Goal: Navigation & Orientation: Find specific page/section

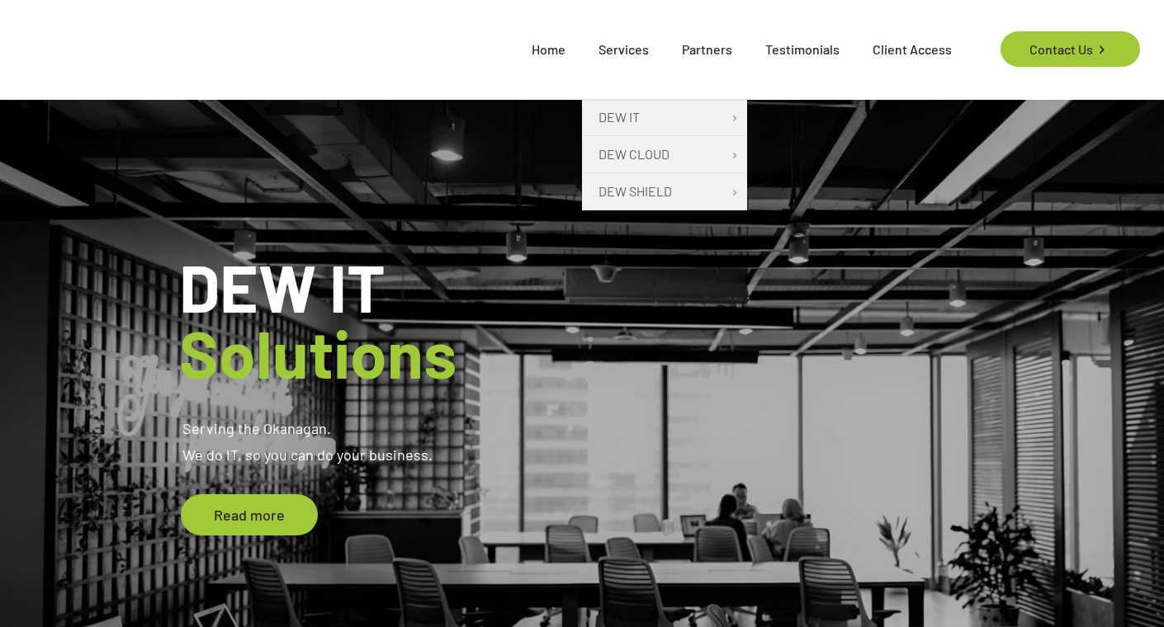
click at [632, 49] on span "Services" at bounding box center [623, 50] width 83 height 50
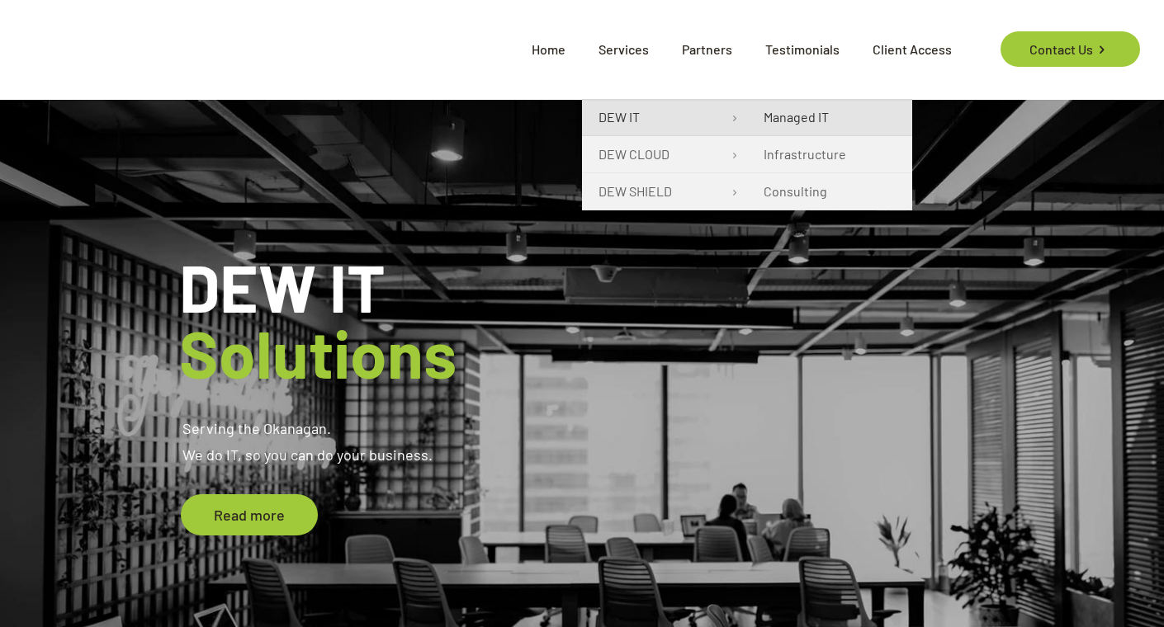
click at [795, 124] on span "Managed IT" at bounding box center [795, 117] width 65 height 20
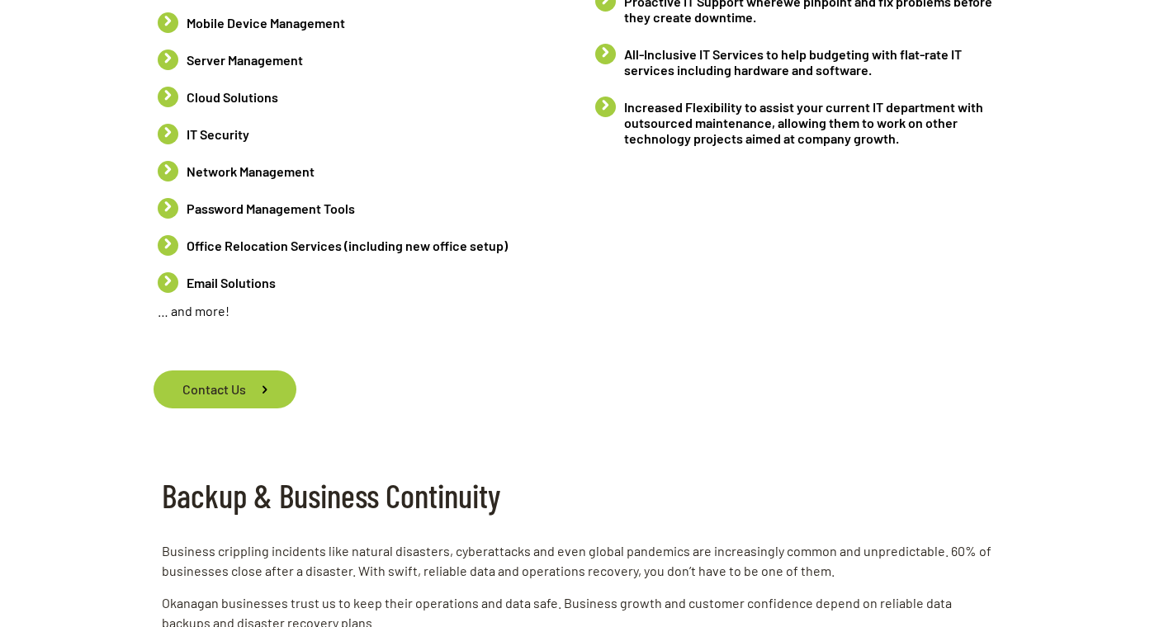
scroll to position [1008, 0]
click at [172, 194] on li "Password Management Tools" at bounding box center [364, 209] width 412 height 37
click at [166, 195] on li "Password Management Tools" at bounding box center [364, 209] width 412 height 37
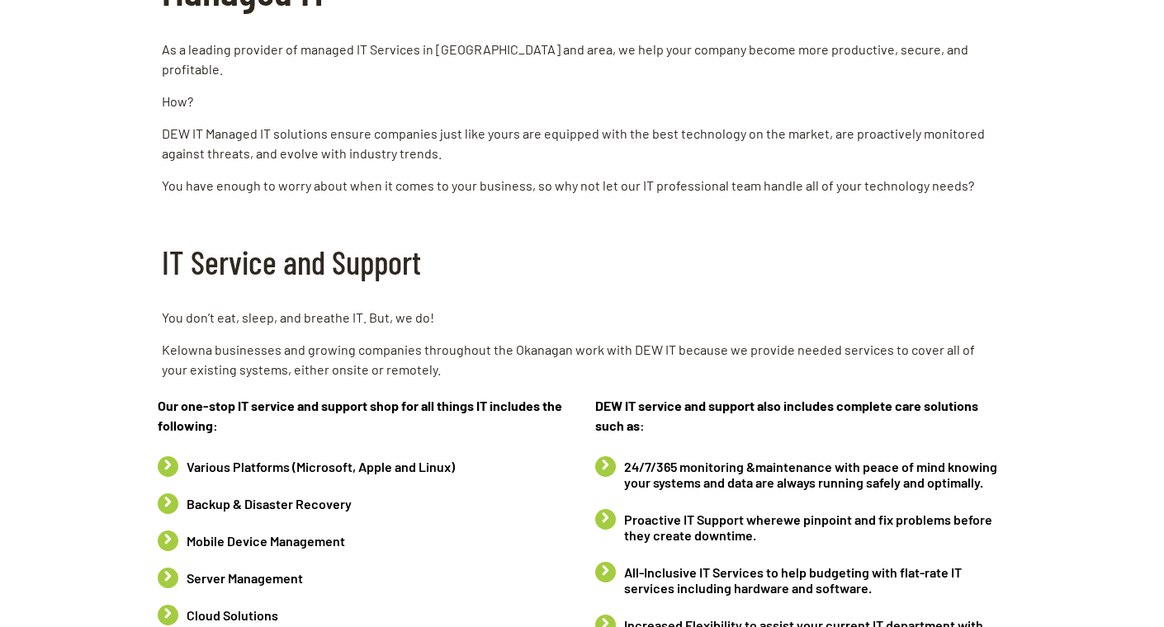
scroll to position [0, 0]
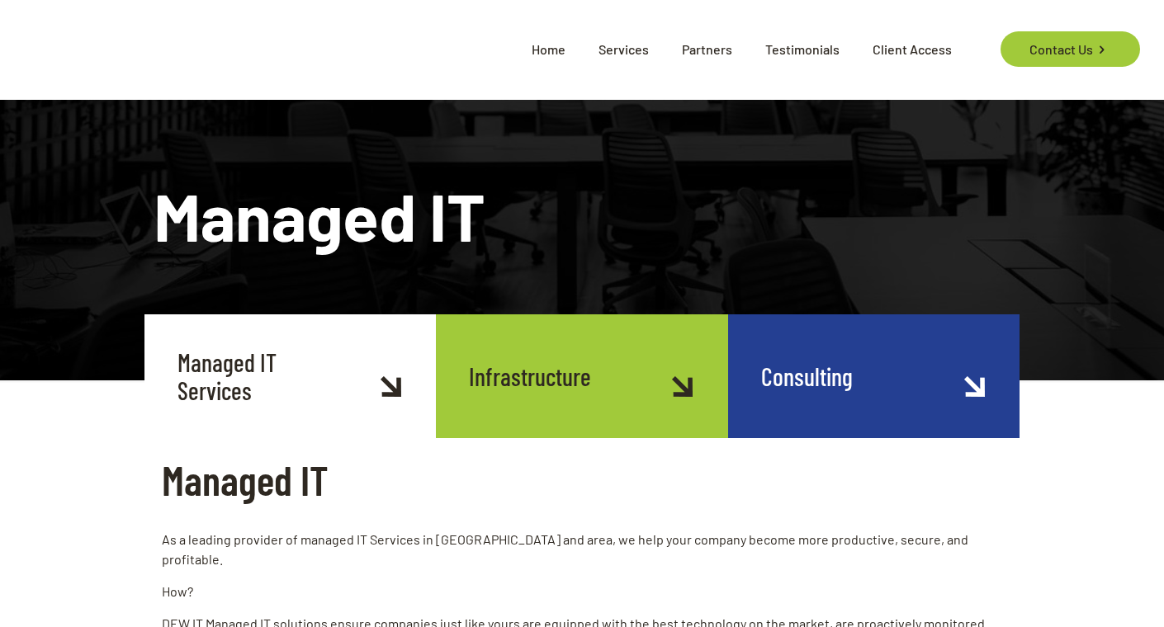
click at [571, 382] on link "Infrastructure" at bounding box center [581, 376] width 291 height 124
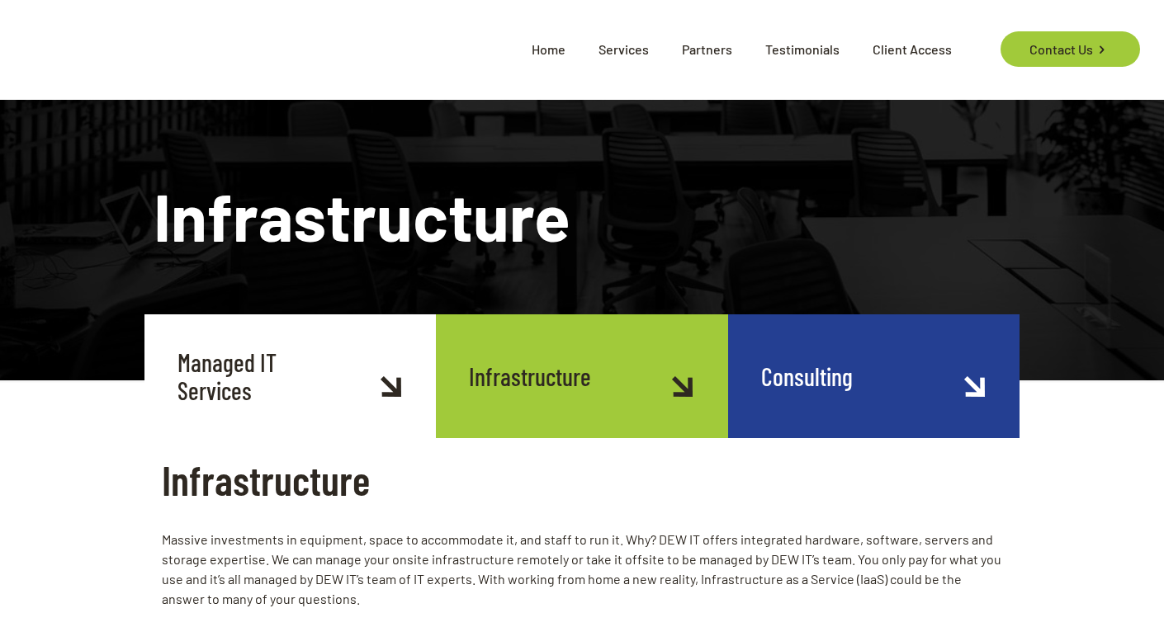
click at [778, 53] on span "Testimonials" at bounding box center [802, 50] width 107 height 50
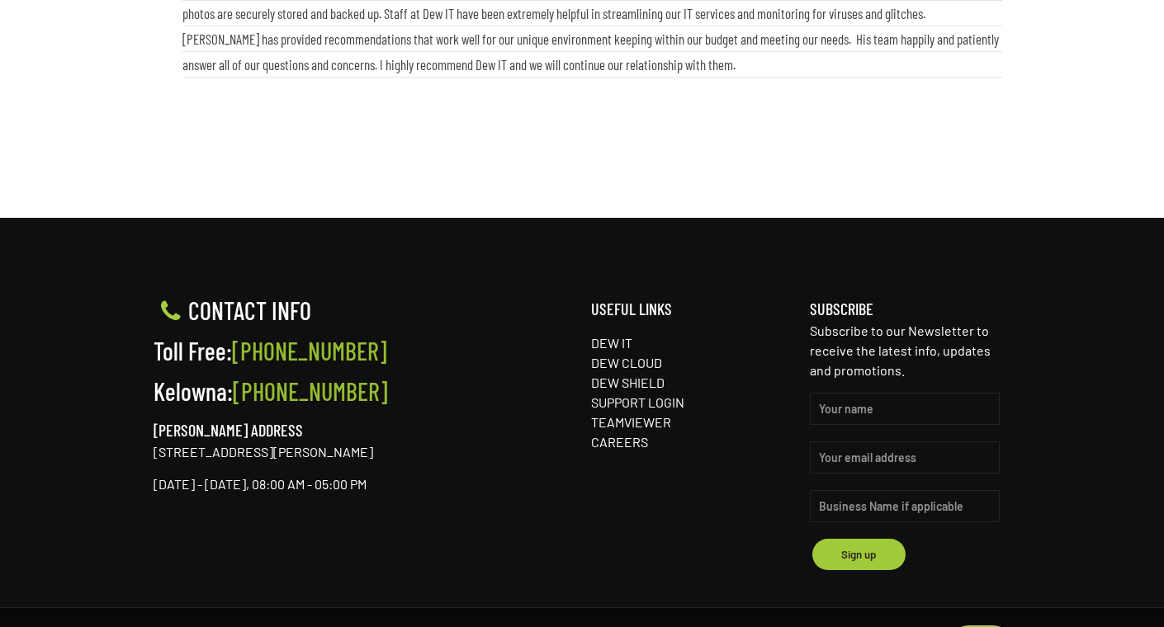
scroll to position [1105, 0]
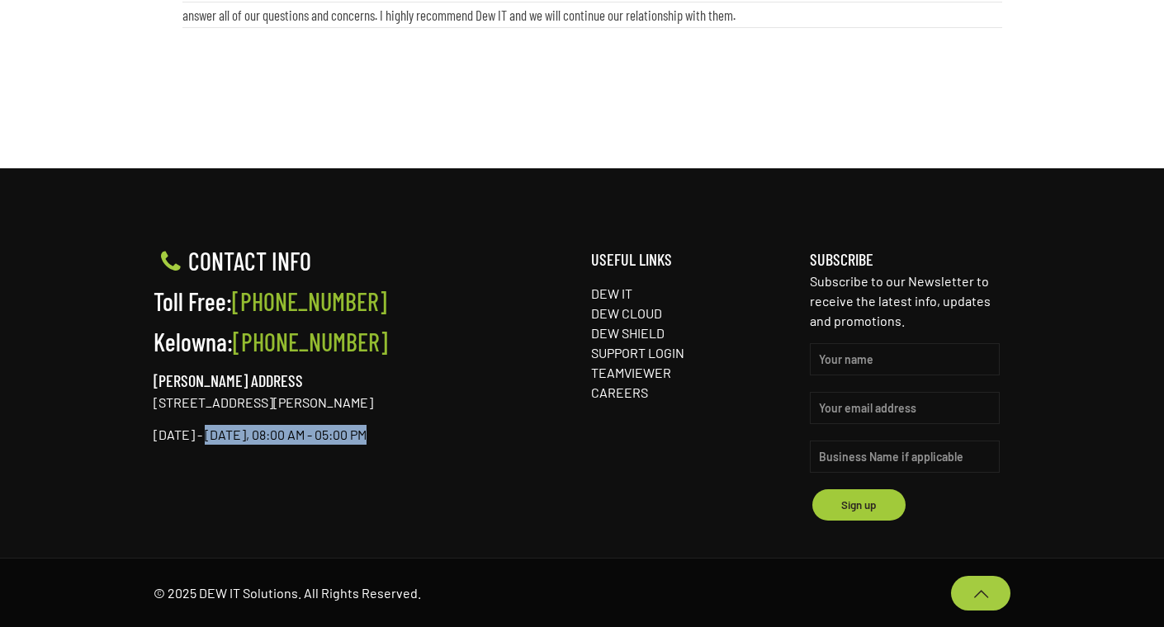
drag, startPoint x: 210, startPoint y: 436, endPoint x: 408, endPoint y: 443, distance: 198.2
click at [408, 443] on p "[DATE] - [DATE], 08:00 AM - 05:00 PM" at bounding box center [364, 435] width 420 height 20
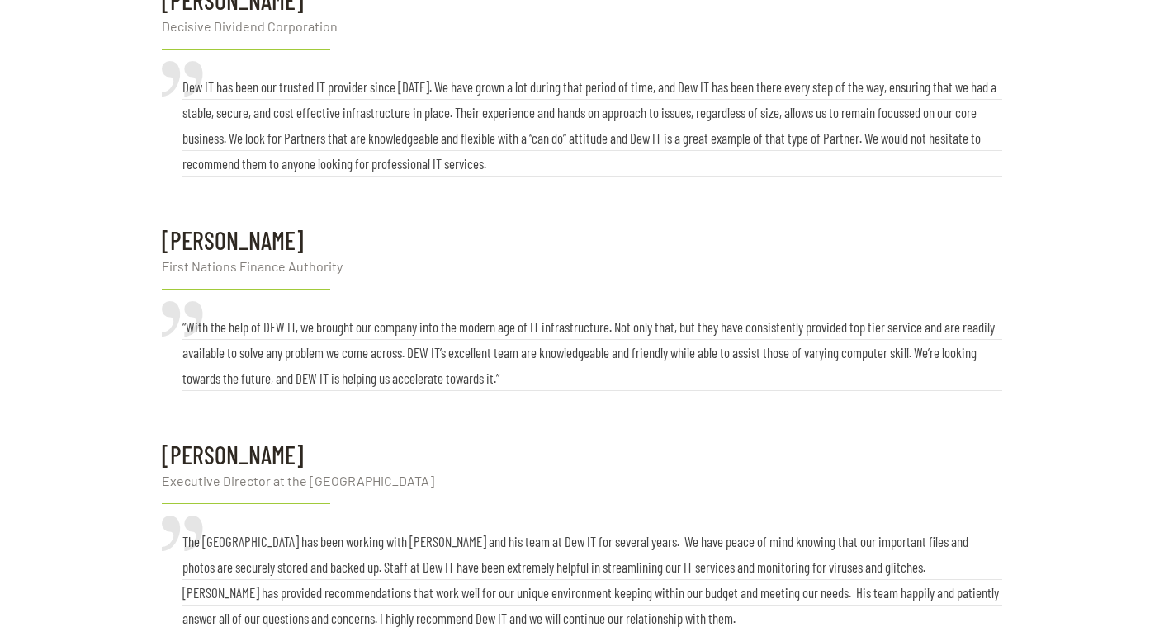
scroll to position [0, 0]
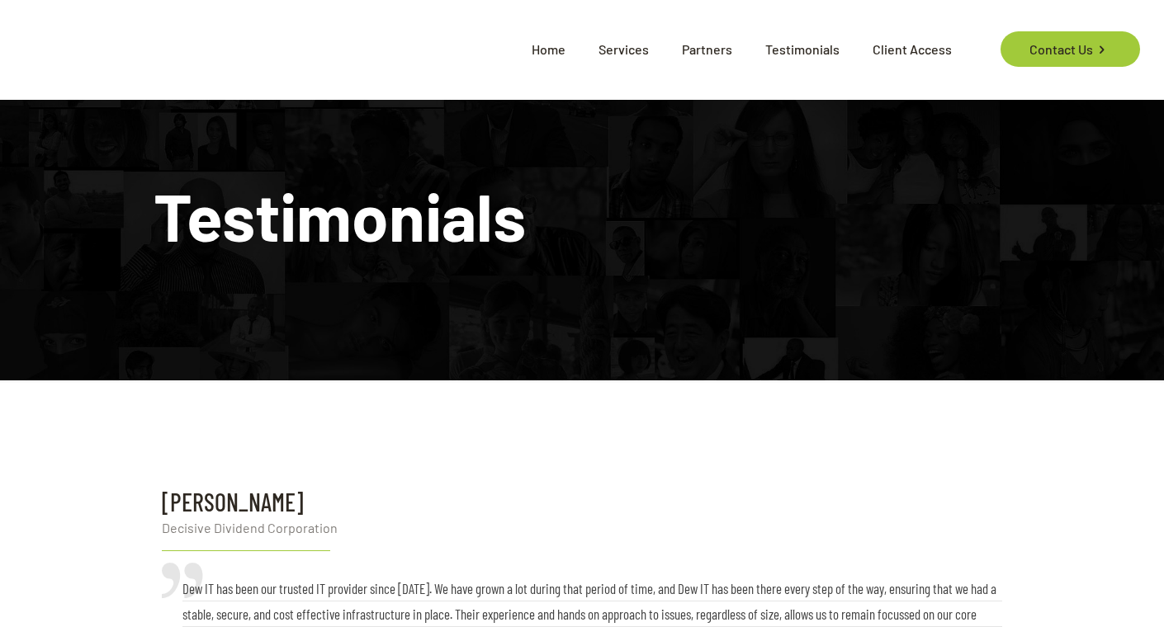
click at [710, 58] on span "Partners" at bounding box center [706, 50] width 83 height 50
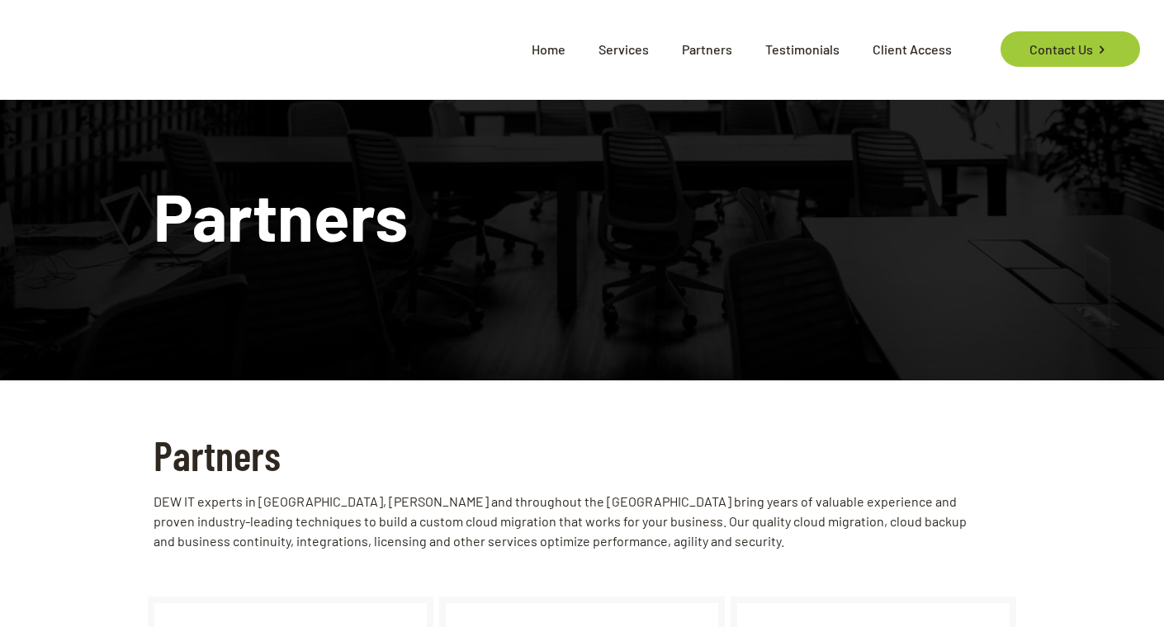
click at [569, 43] on span "Home" at bounding box center [548, 50] width 67 height 50
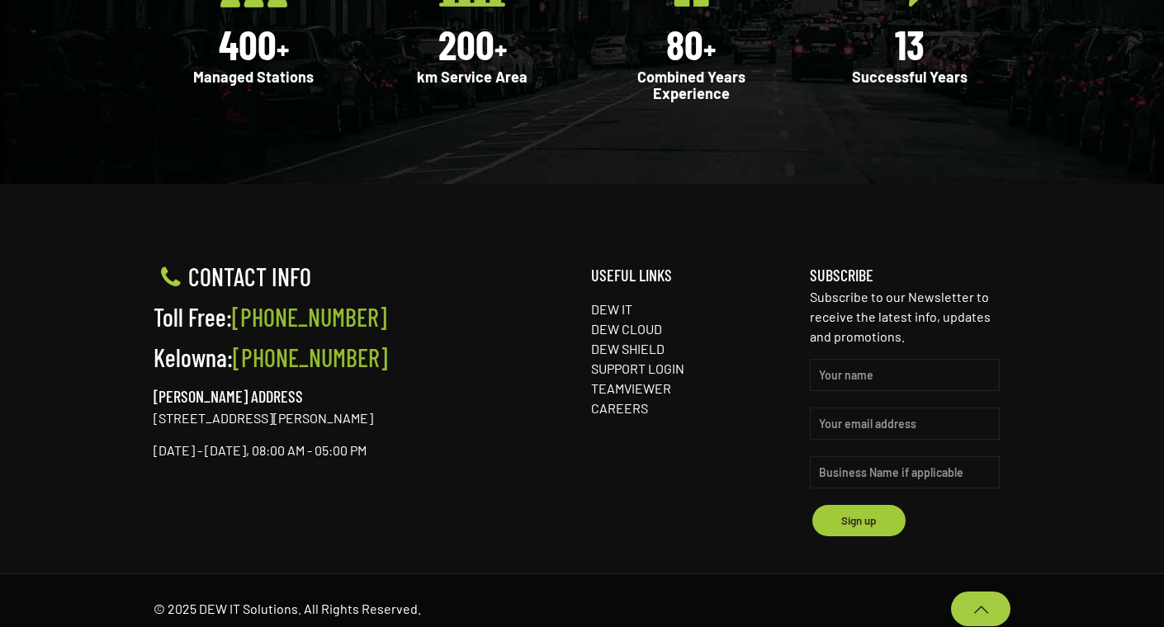
scroll to position [2362, 0]
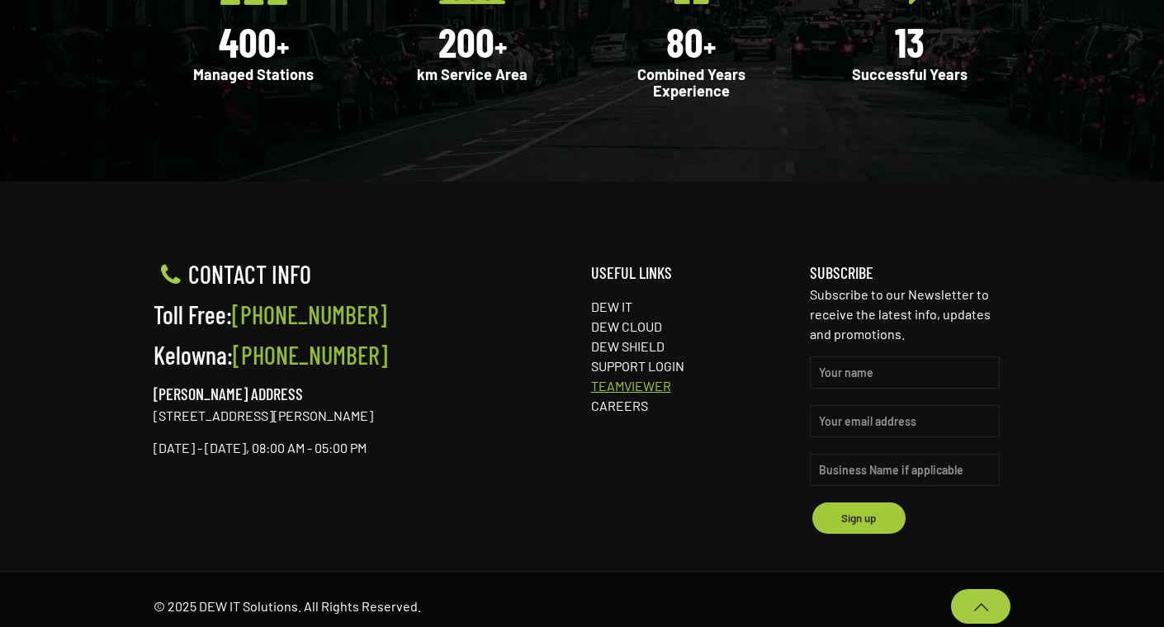
click at [659, 379] on link "TEAMVIEWER" at bounding box center [631, 386] width 80 height 16
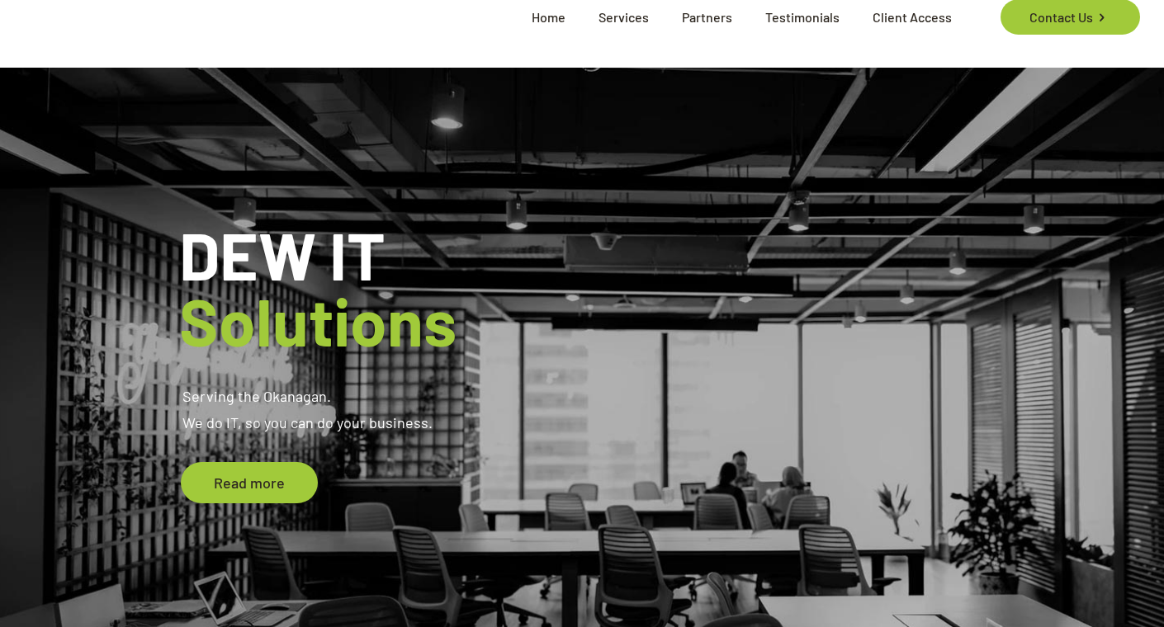
scroll to position [0, 0]
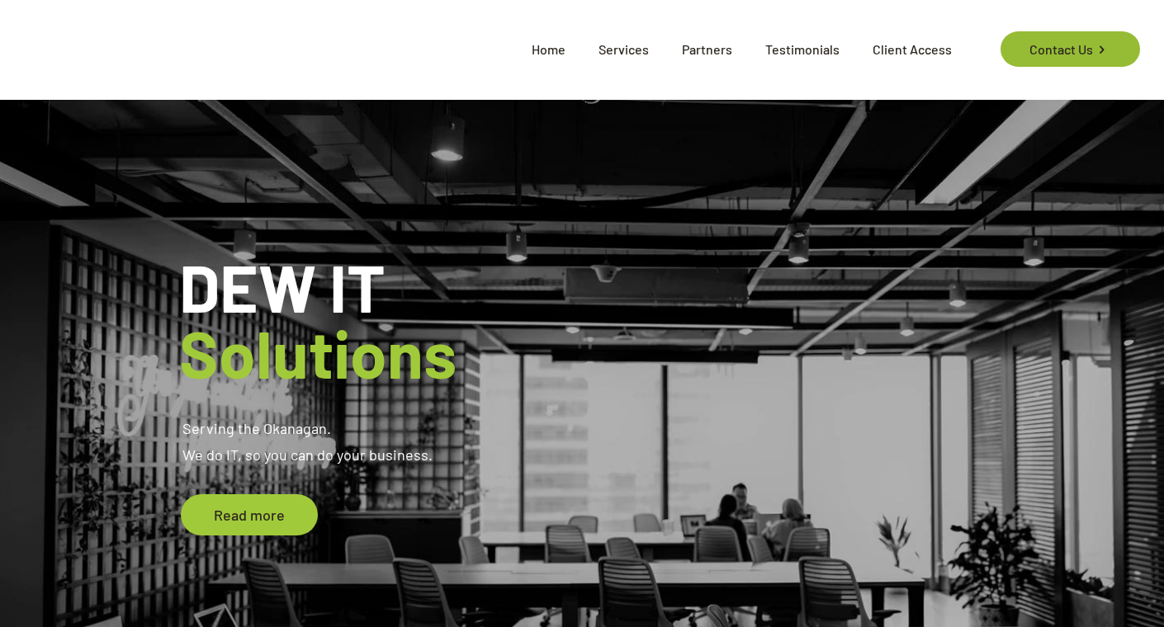
click at [1031, 42] on link "Contact Us" at bounding box center [1069, 48] width 139 height 35
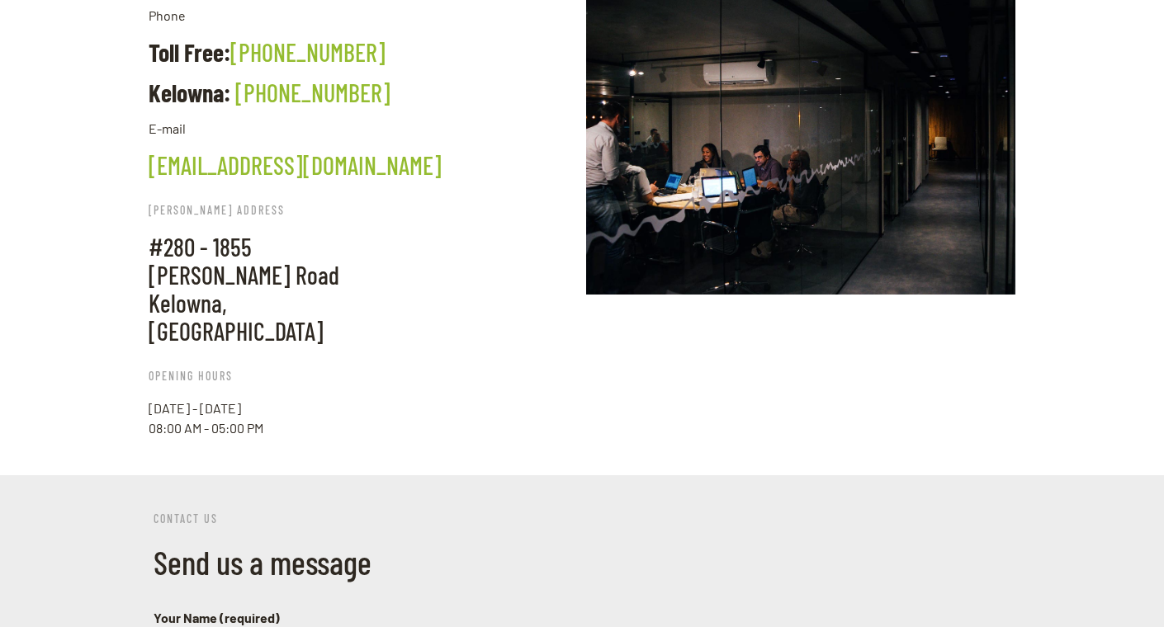
scroll to position [442, 0]
